Goal: Task Accomplishment & Management: Manage account settings

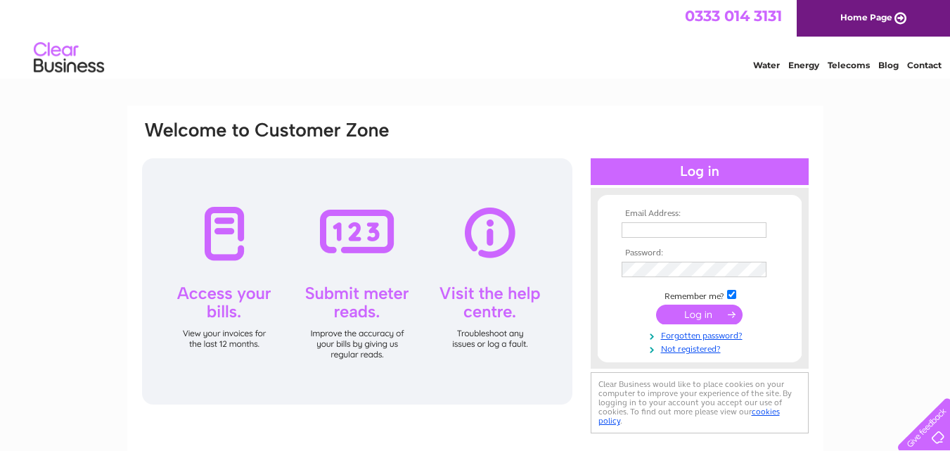
type input "[PERSON_NAME][EMAIL_ADDRESS][DOMAIN_NAME]"
click at [704, 317] on input "submit" at bounding box center [699, 315] width 87 height 20
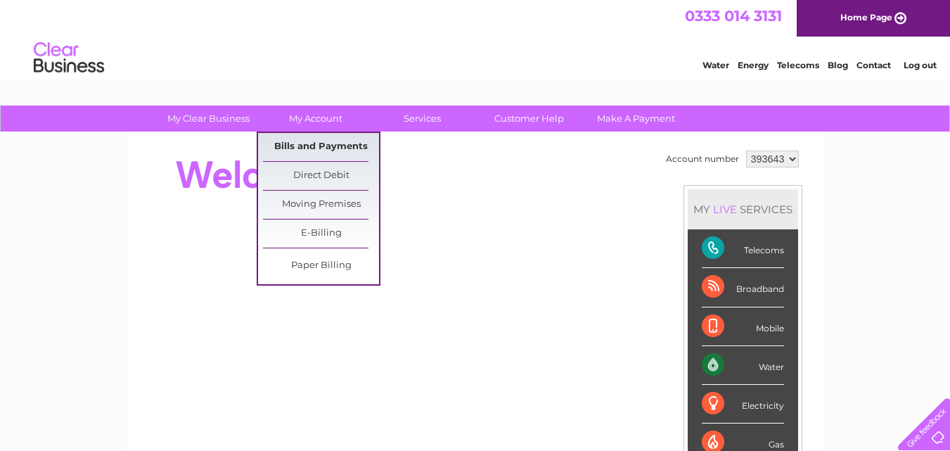
click at [321, 146] on link "Bills and Payments" at bounding box center [321, 147] width 116 height 28
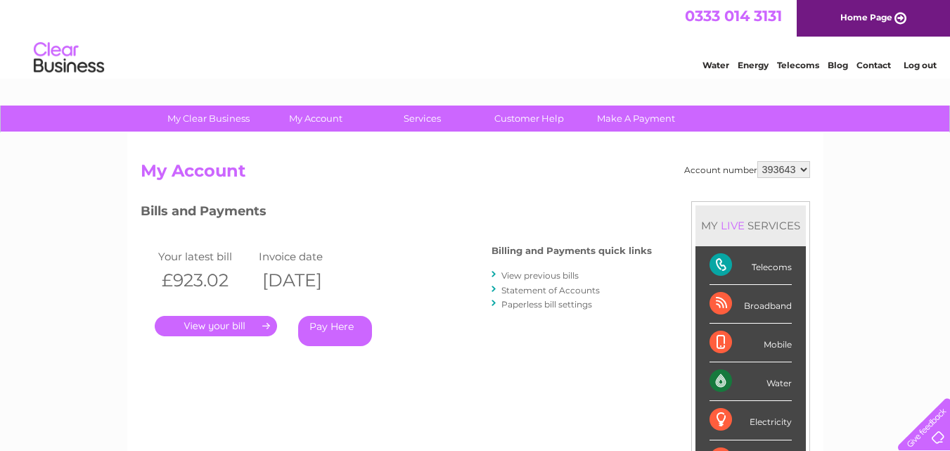
click at [224, 326] on link "." at bounding box center [216, 326] width 122 height 20
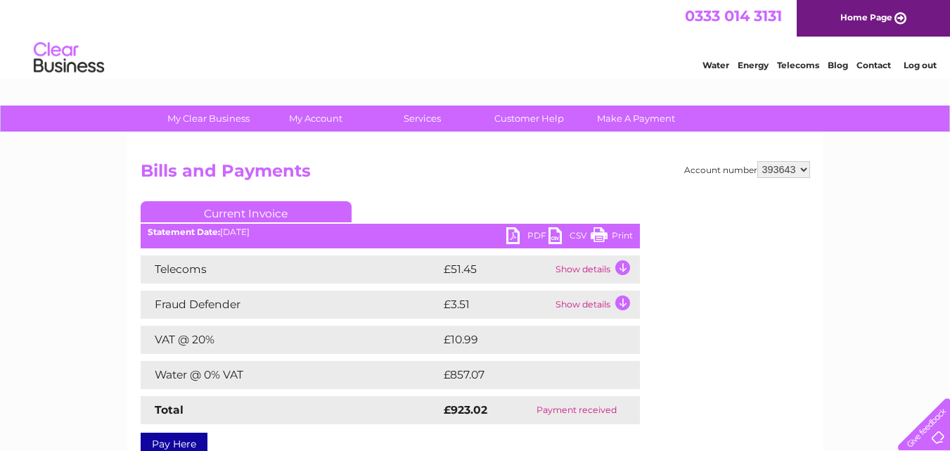
click at [517, 240] on link "PDF" at bounding box center [528, 237] width 42 height 20
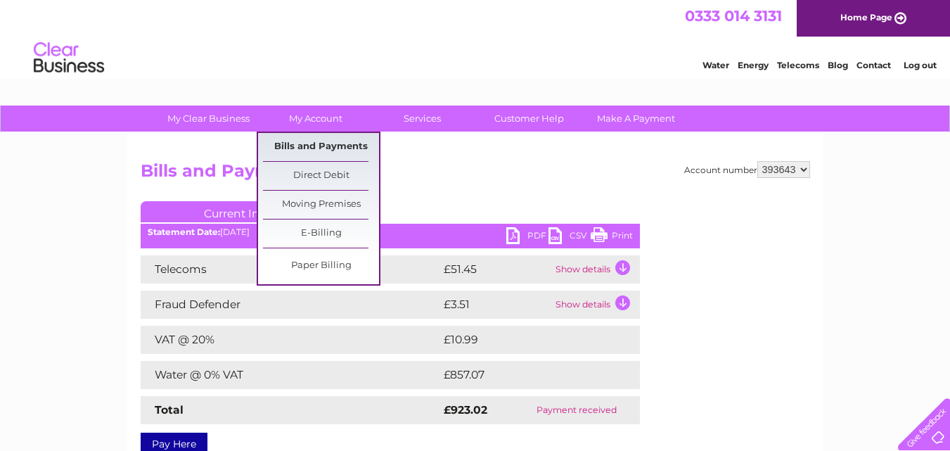
click at [305, 146] on link "Bills and Payments" at bounding box center [321, 147] width 116 height 28
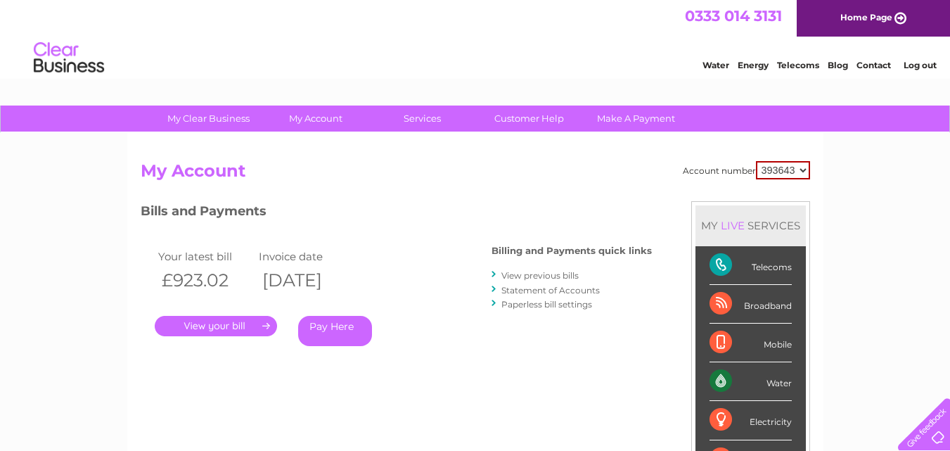
click at [556, 277] on link "View previous bills" at bounding box center [540, 275] width 77 height 11
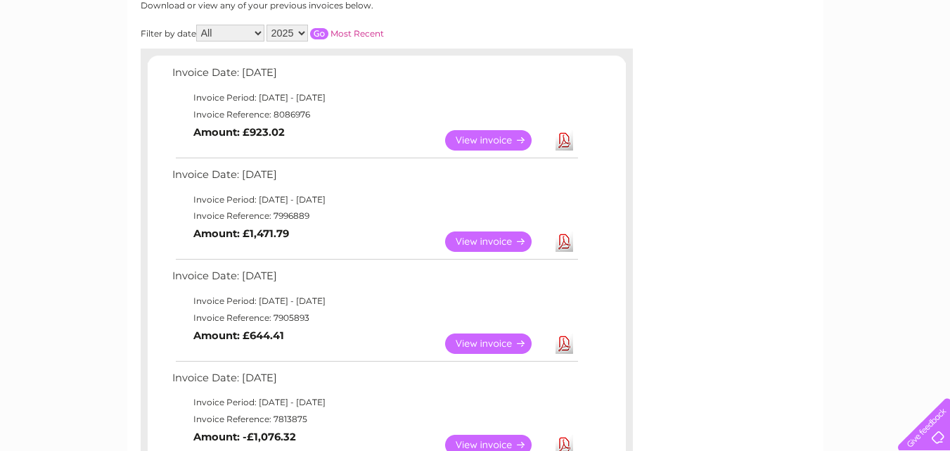
scroll to position [205, 0]
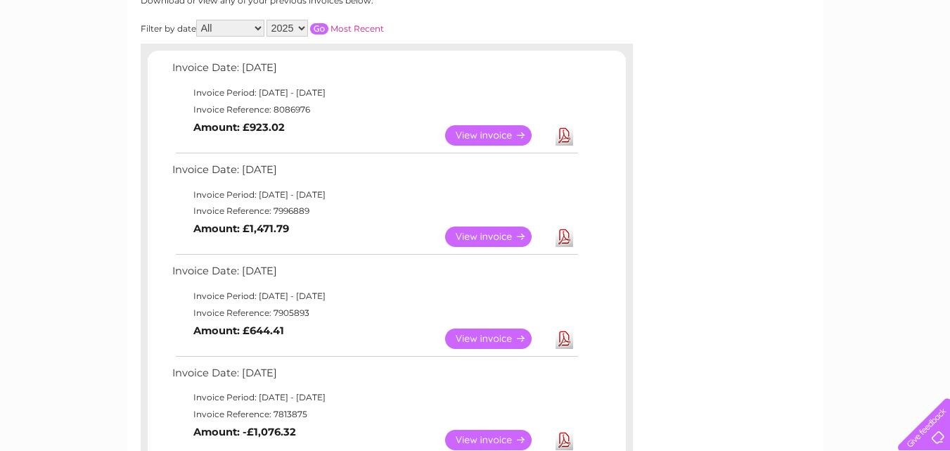
click at [484, 237] on link "View" at bounding box center [496, 237] width 103 height 20
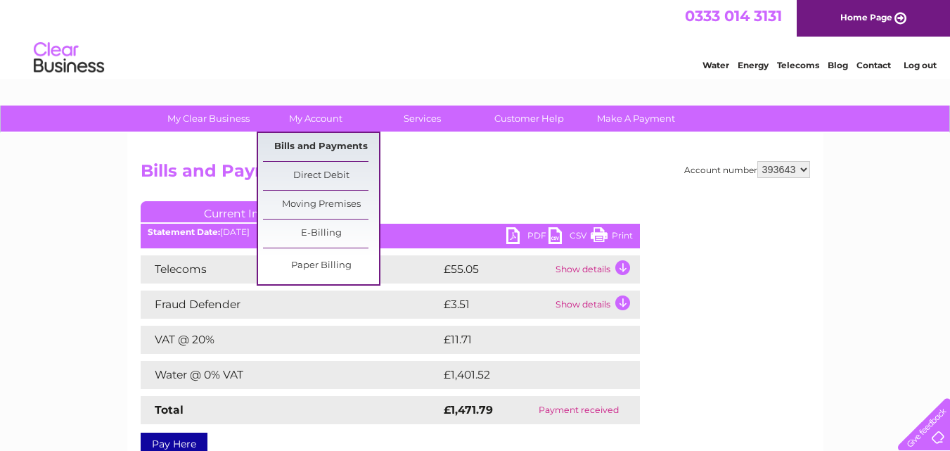
click at [346, 145] on link "Bills and Payments" at bounding box center [321, 147] width 116 height 28
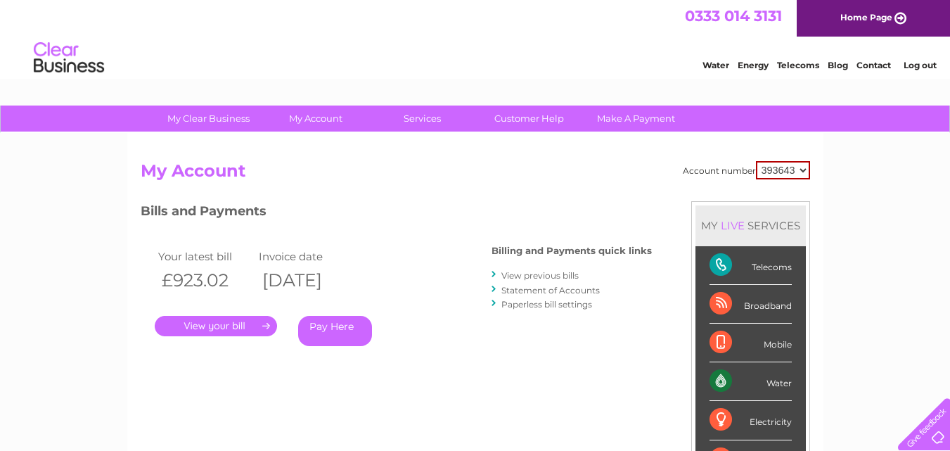
click at [568, 274] on link "View previous bills" at bounding box center [540, 275] width 77 height 11
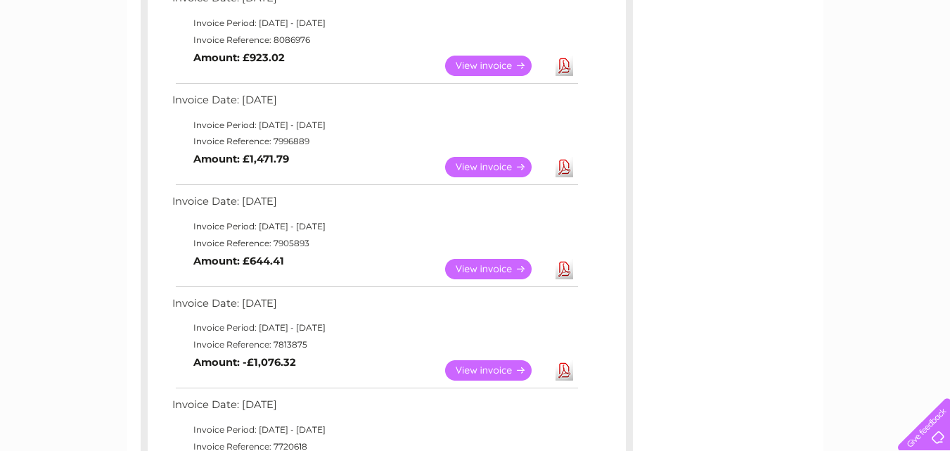
scroll to position [276, 0]
click at [495, 265] on link "View" at bounding box center [496, 268] width 103 height 20
